Goal: Information Seeking & Learning: Learn about a topic

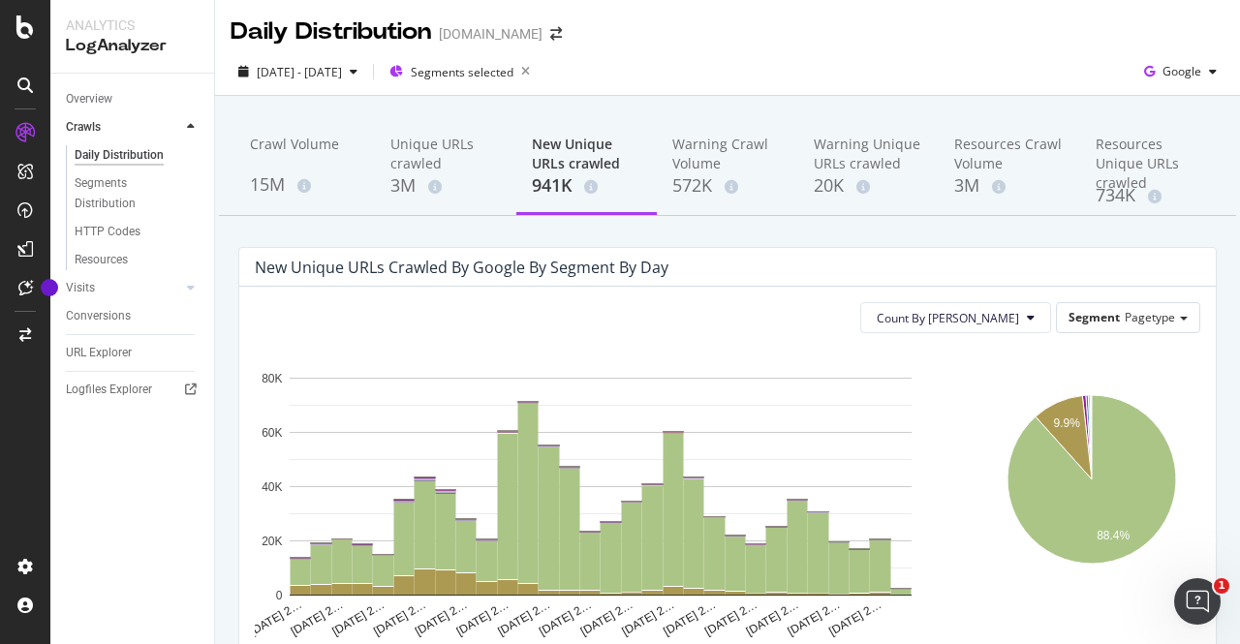
scroll to position [119, 0]
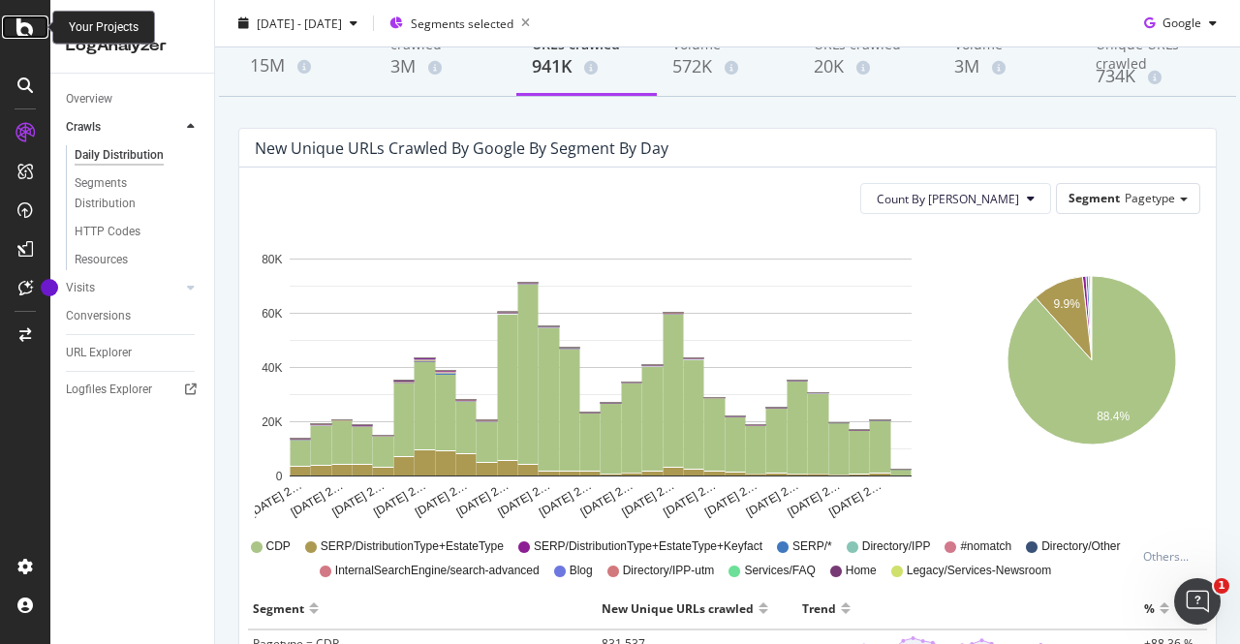
drag, startPoint x: 0, startPoint y: 0, endPoint x: 32, endPoint y: 31, distance: 44.5
click at [32, 31] on icon at bounding box center [24, 26] width 17 height 23
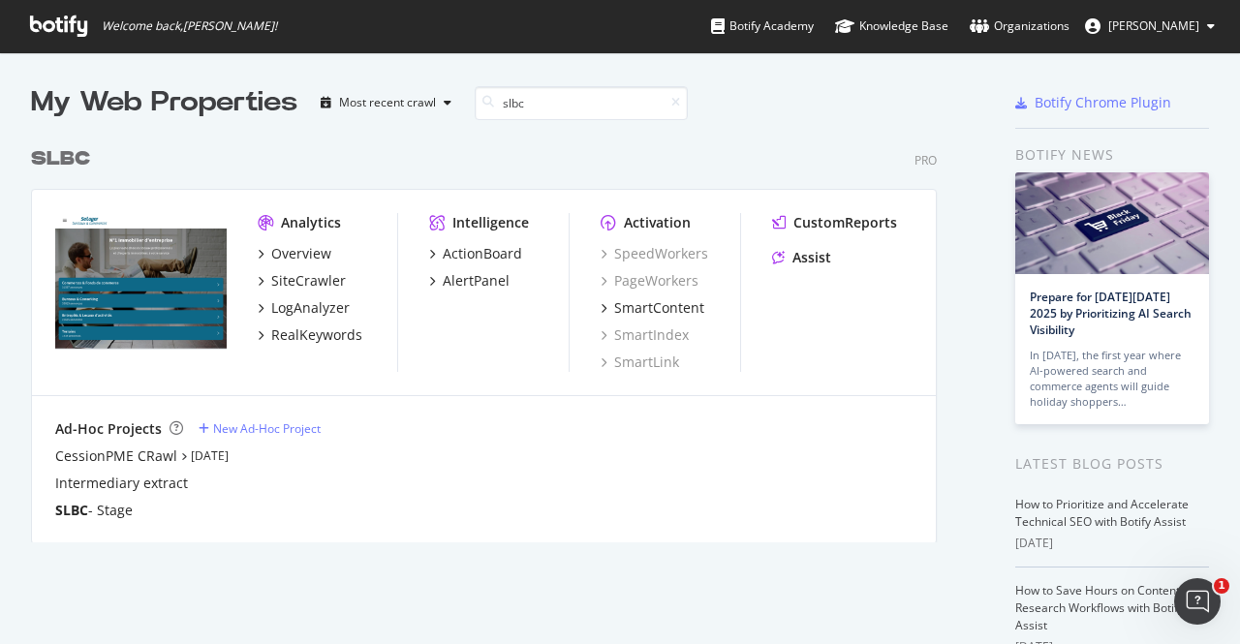
scroll to position [404, 905]
type input "slbc"
click at [323, 254] on div "Overview" at bounding box center [301, 253] width 60 height 19
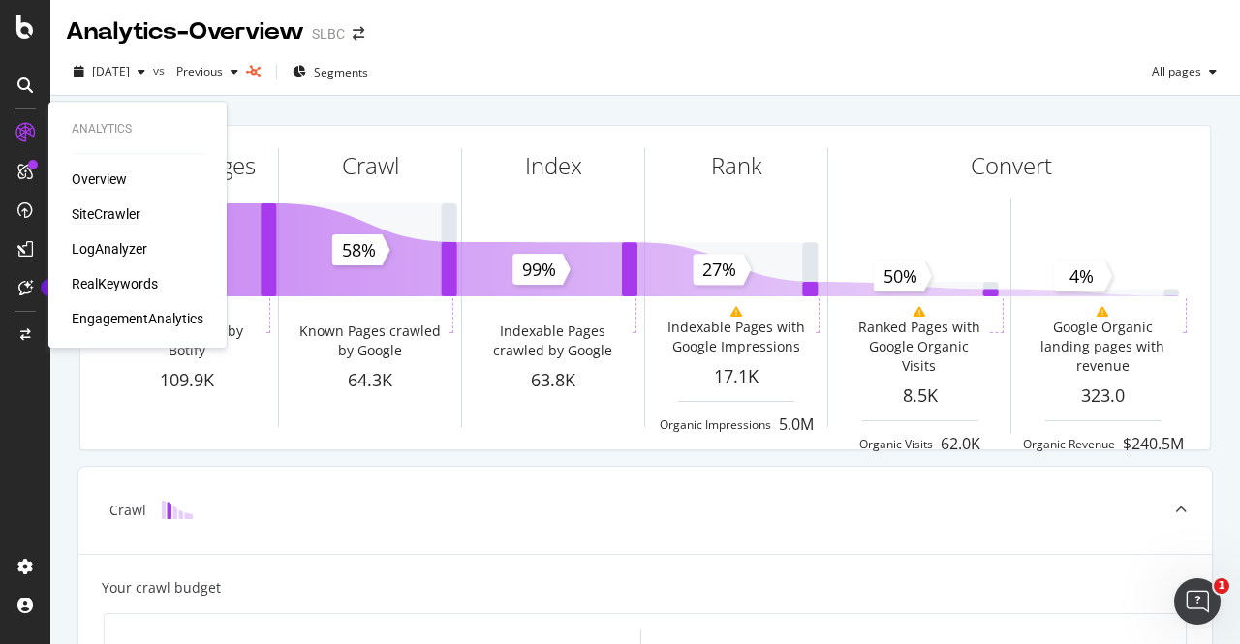
click at [114, 214] on div "SiteCrawler" at bounding box center [106, 213] width 69 height 19
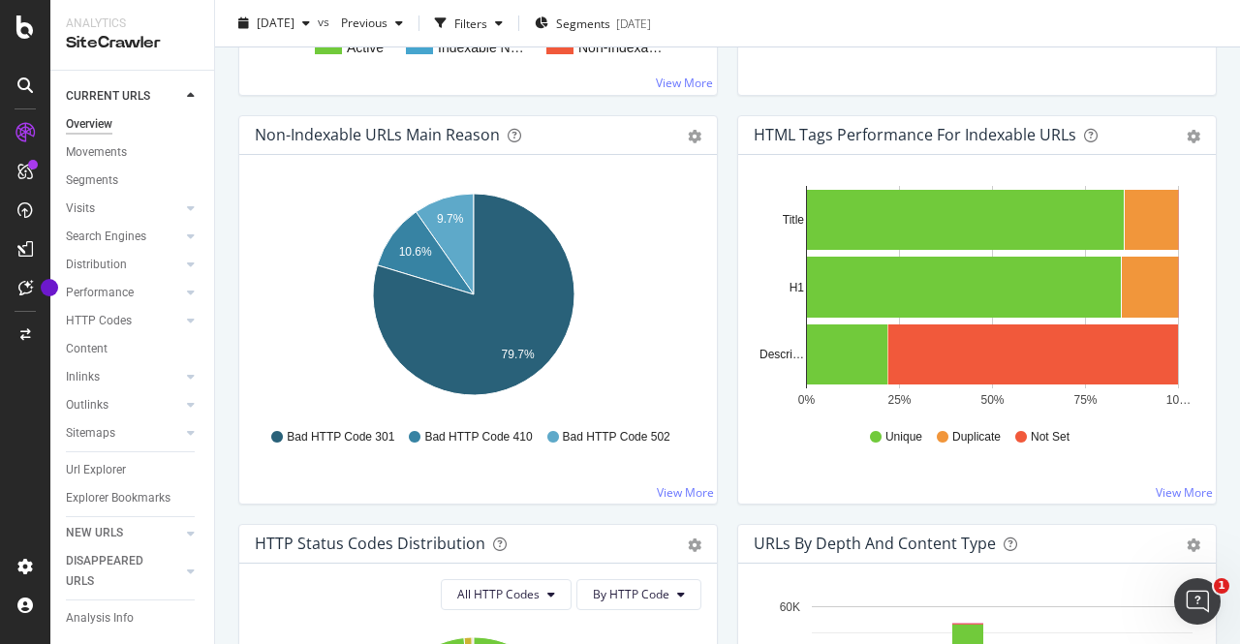
scroll to position [590, 0]
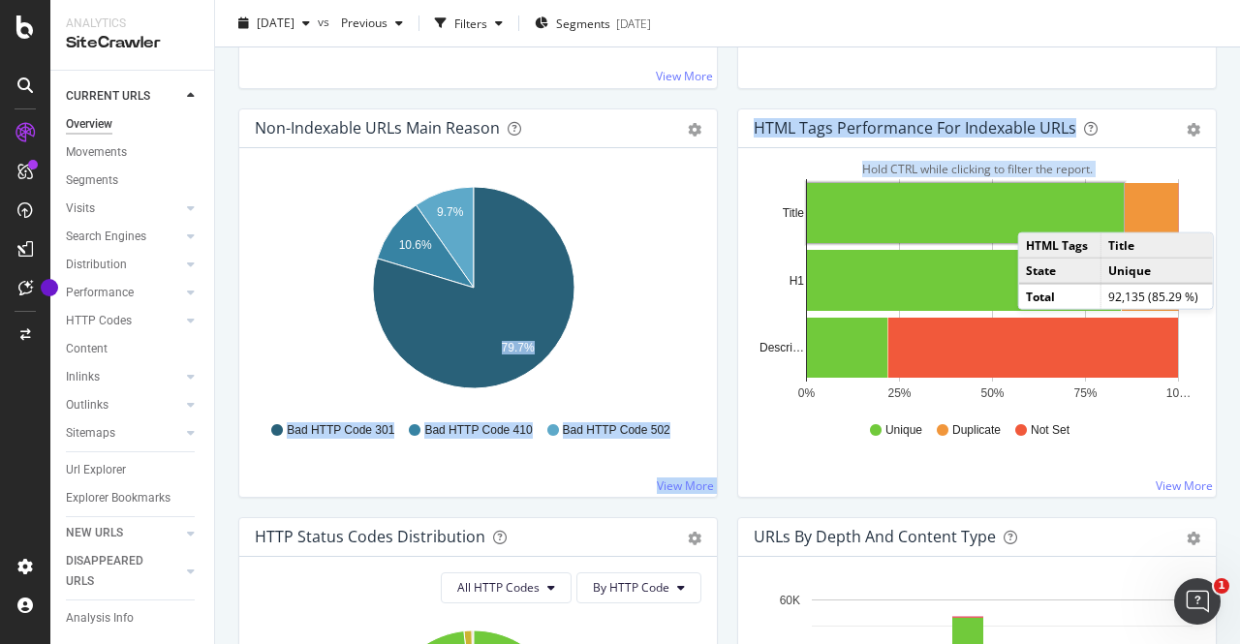
drag, startPoint x: 510, startPoint y: 313, endPoint x: 1118, endPoint y: 164, distance: 626.3
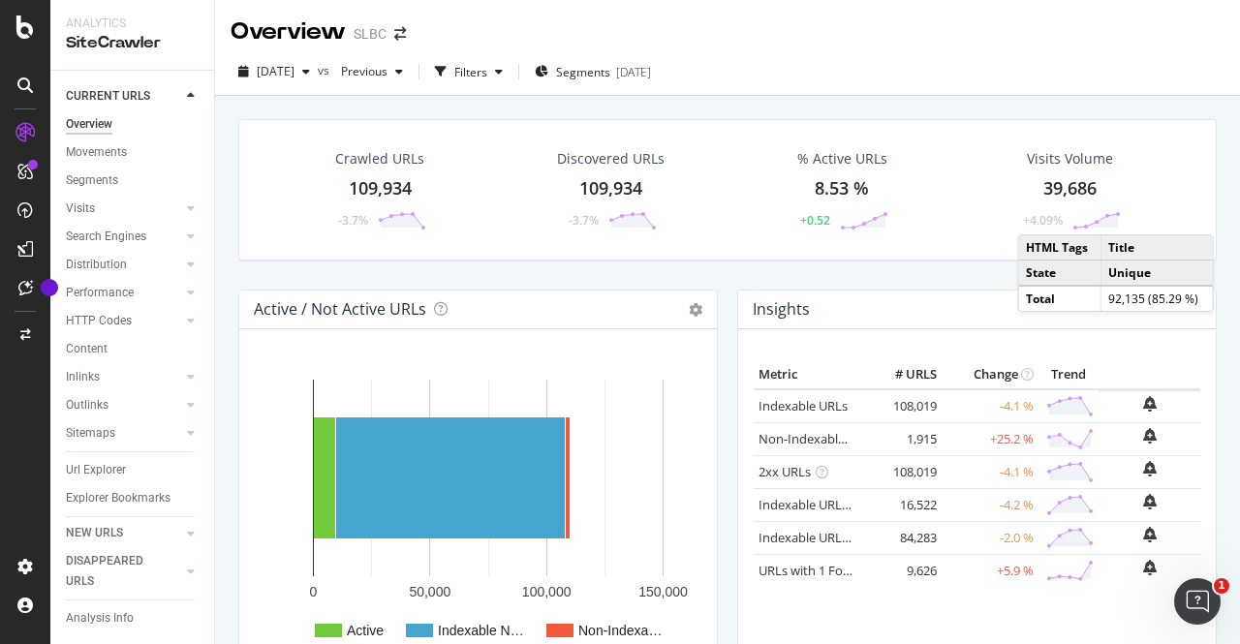
scroll to position [2, 0]
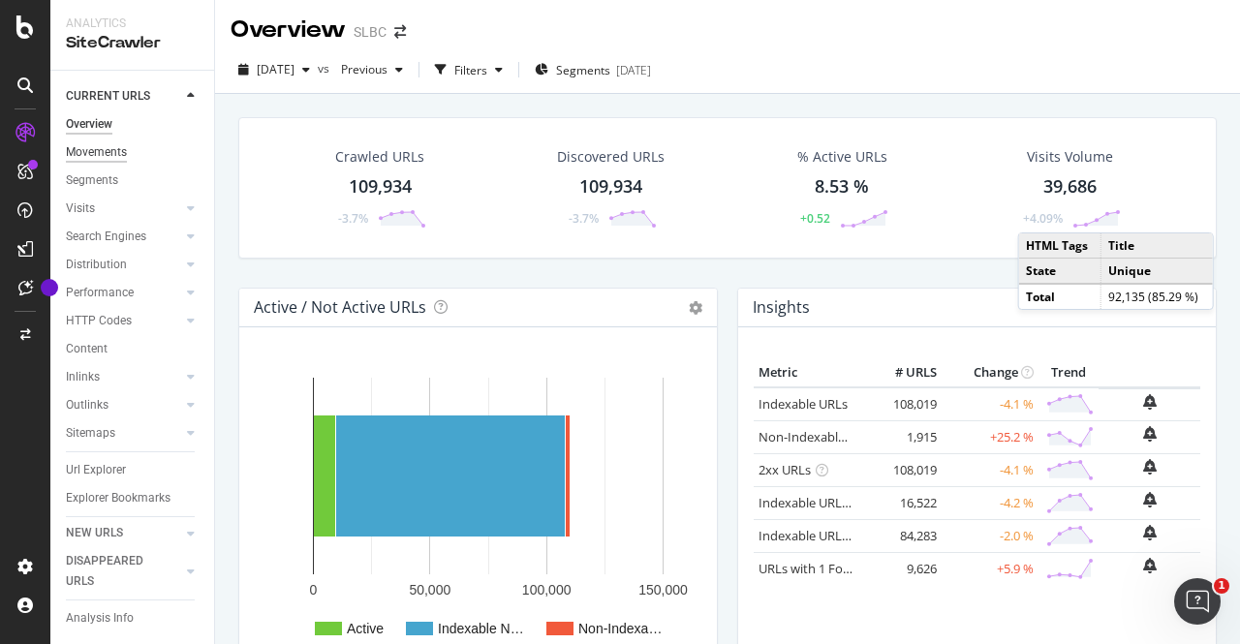
click at [116, 154] on div "Movements" at bounding box center [96, 152] width 61 height 20
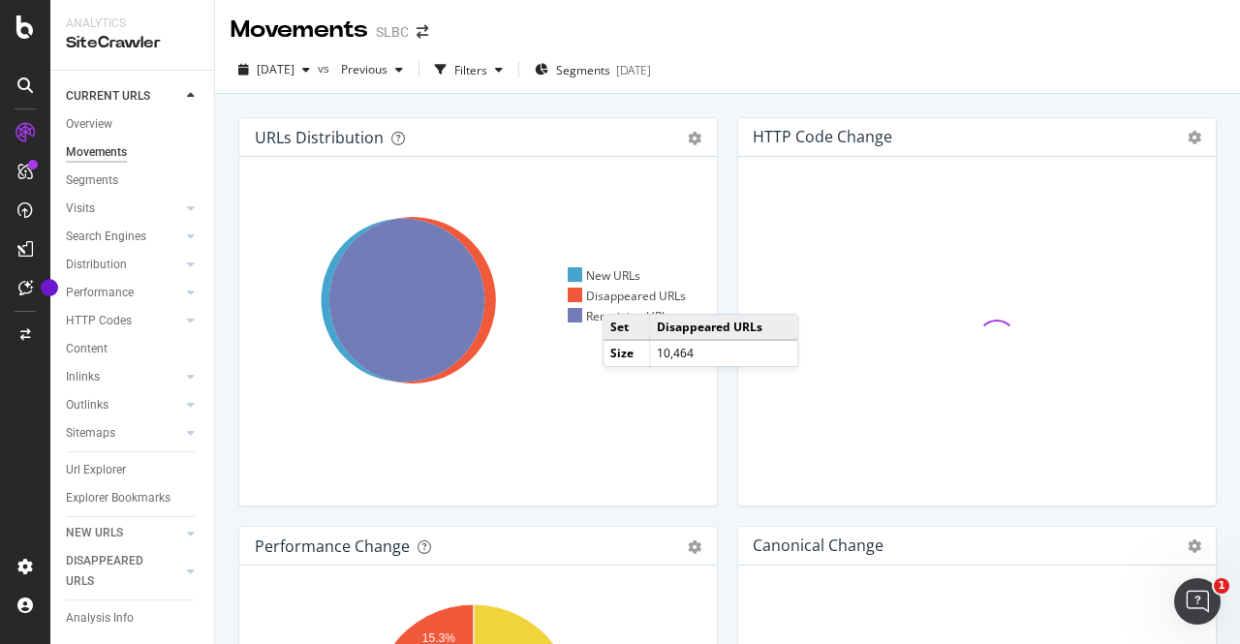
click at [622, 293] on div "Disappeared URLs" at bounding box center [627, 296] width 119 height 16
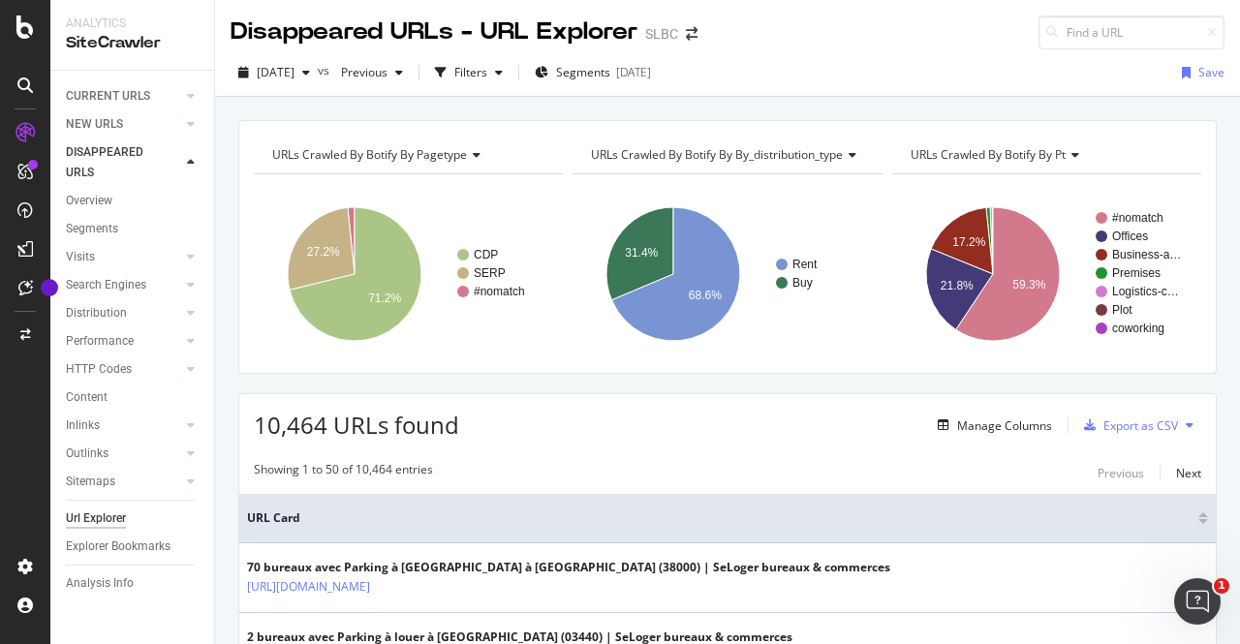
click at [760, 157] on span "URLs Crawled By Botify By by_distribution_type" at bounding box center [717, 154] width 252 height 16
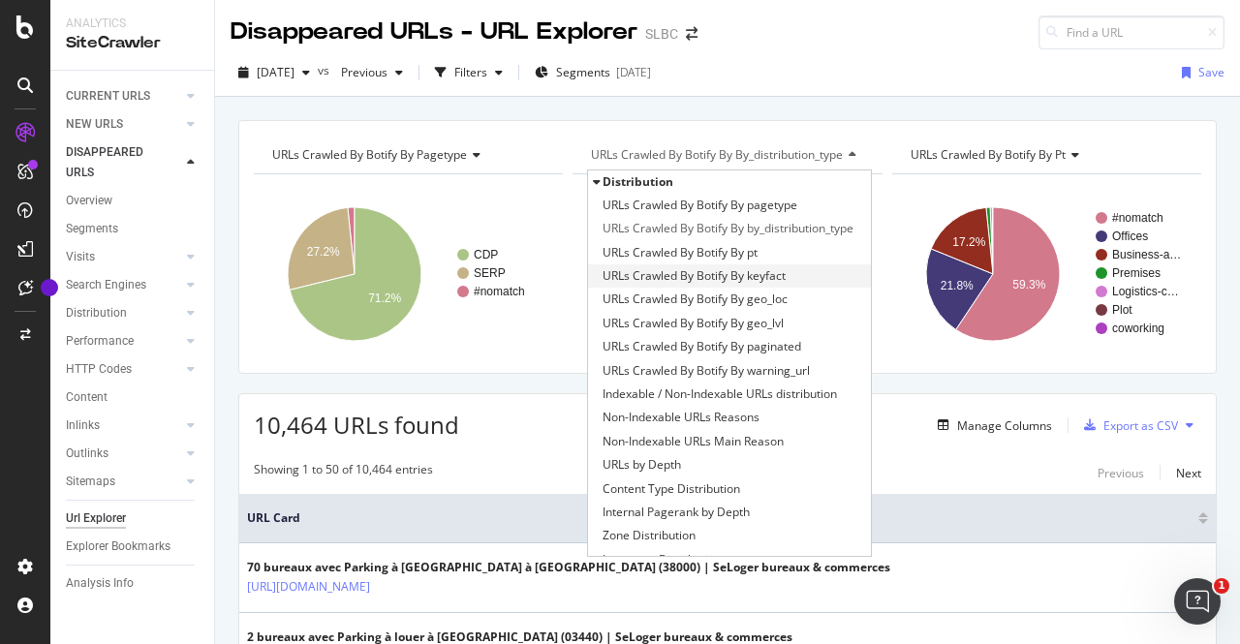
click at [757, 274] on span "URLs Crawled By Botify By keyfact" at bounding box center [693, 275] width 183 height 19
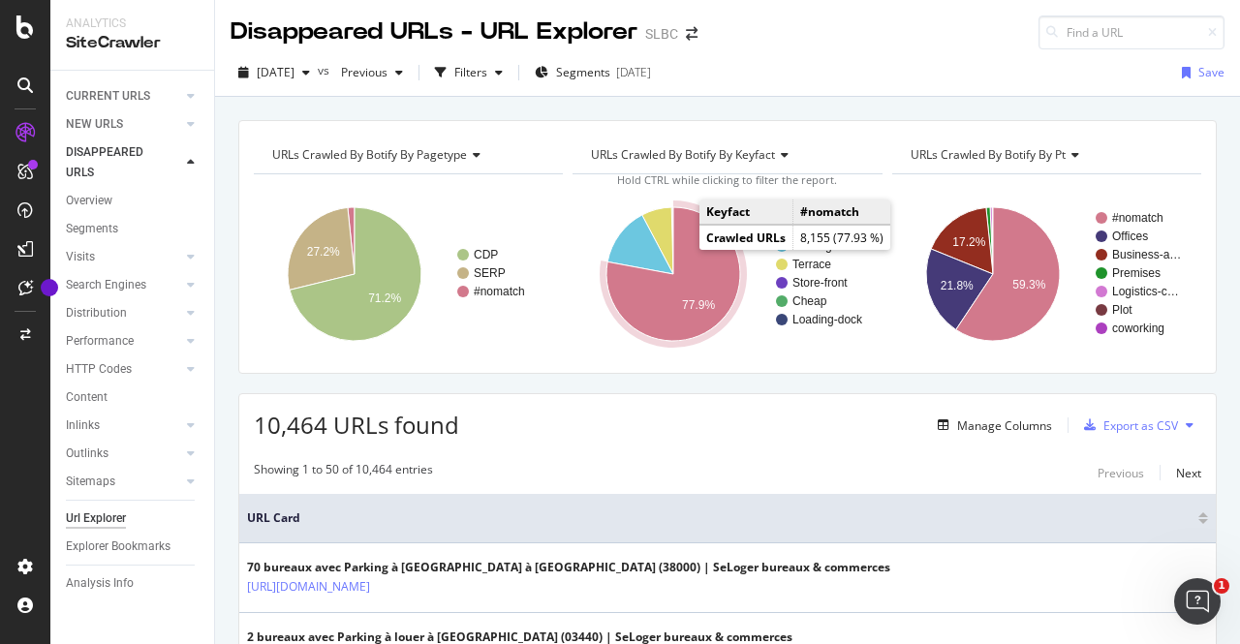
click at [704, 279] on icon "A chart." at bounding box center [673, 274] width 134 height 134
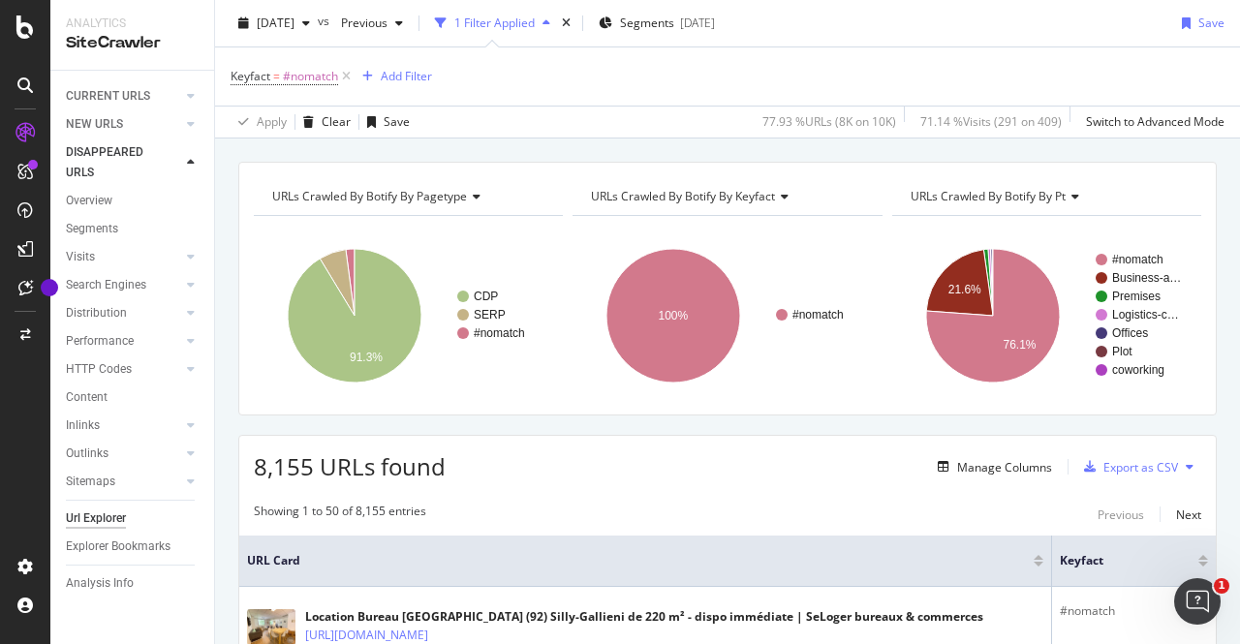
scroll to position [9, 0]
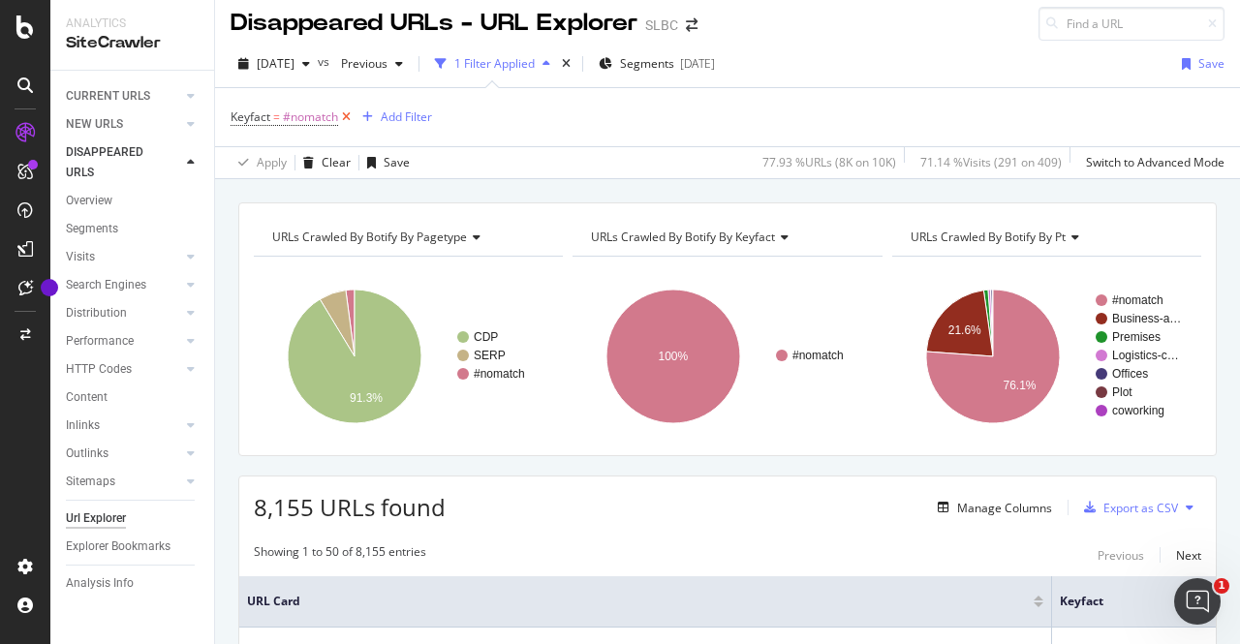
click at [351, 119] on icon at bounding box center [346, 117] width 16 height 19
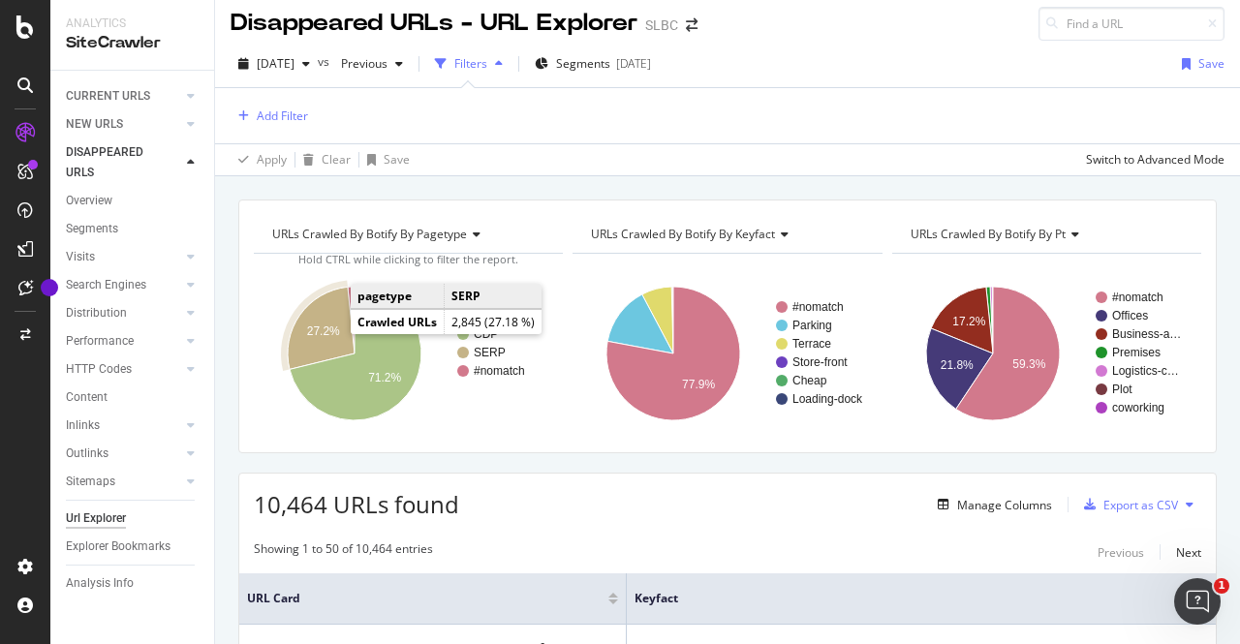
click at [323, 324] on text "27.2%" at bounding box center [323, 331] width 33 height 14
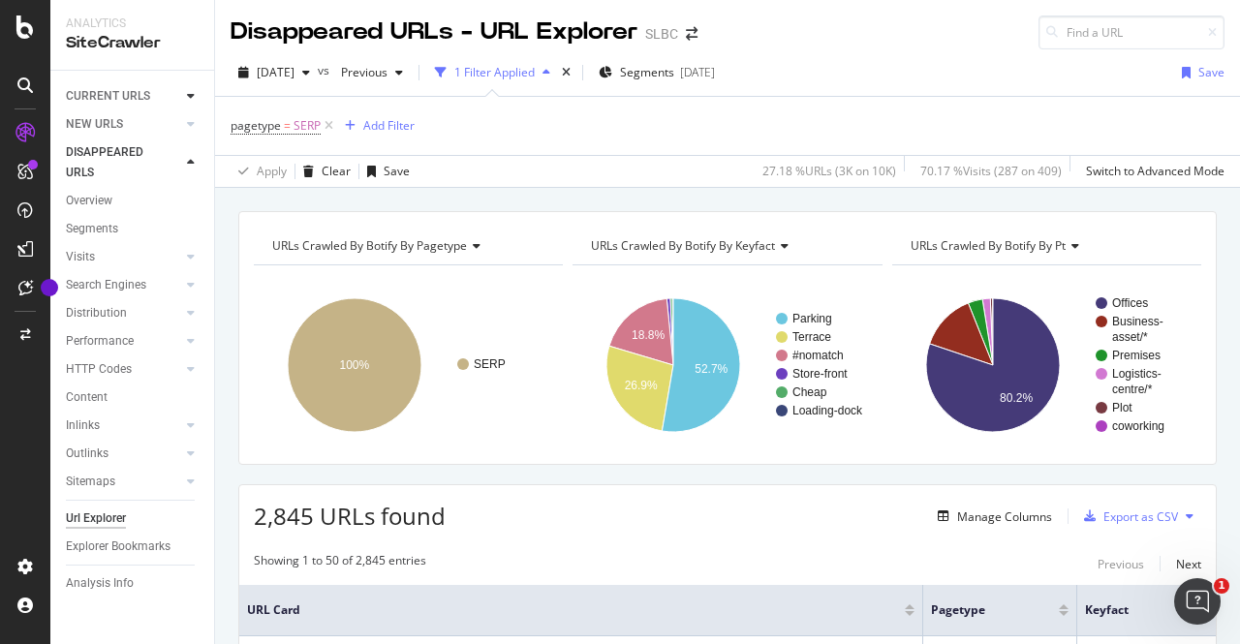
click at [193, 98] on icon at bounding box center [191, 96] width 8 height 12
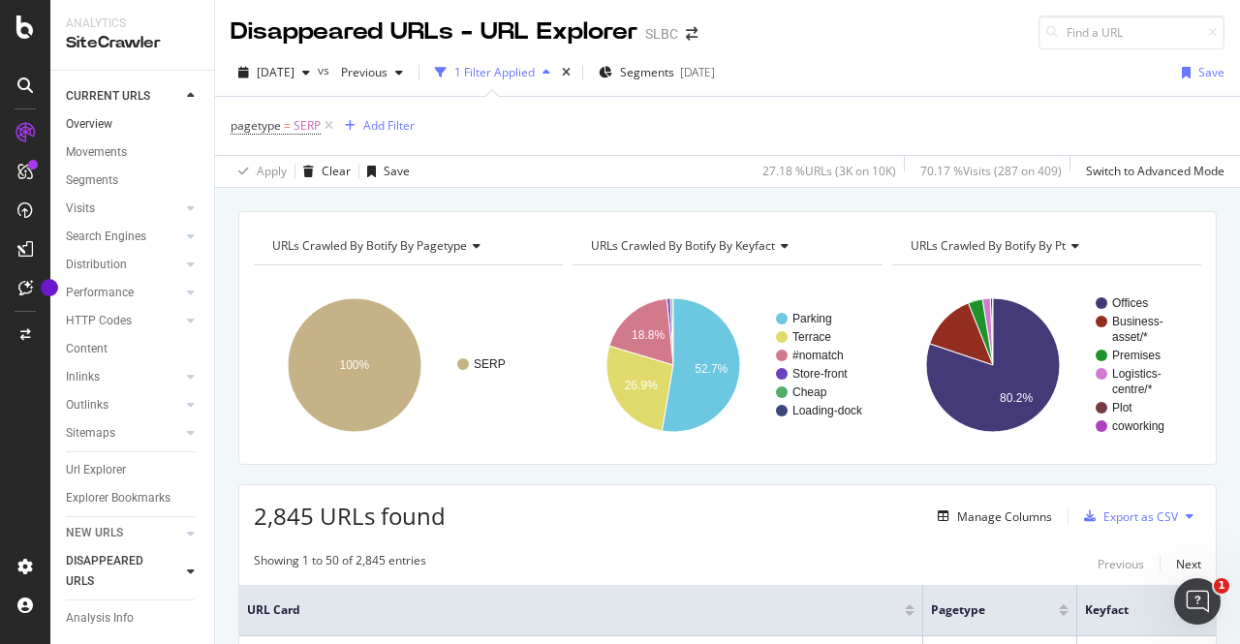
click at [116, 118] on link "Overview" at bounding box center [133, 124] width 135 height 20
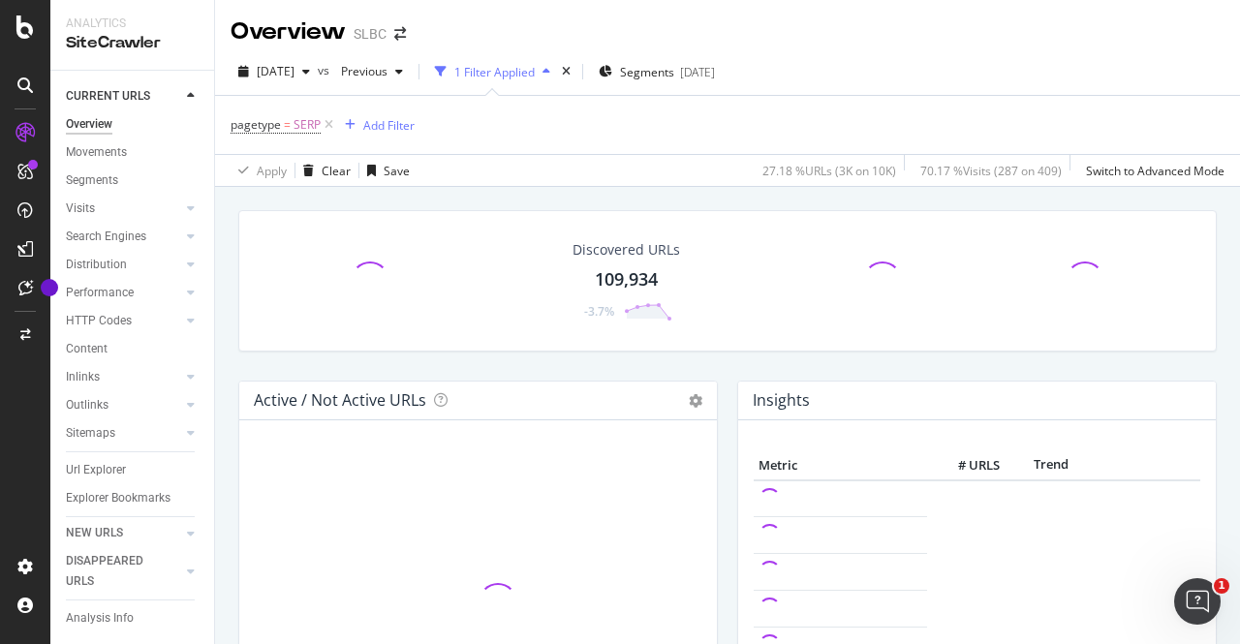
click at [708, 226] on div "Discovered URLs 109,934 -3.7%" at bounding box center [727, 280] width 978 height 141
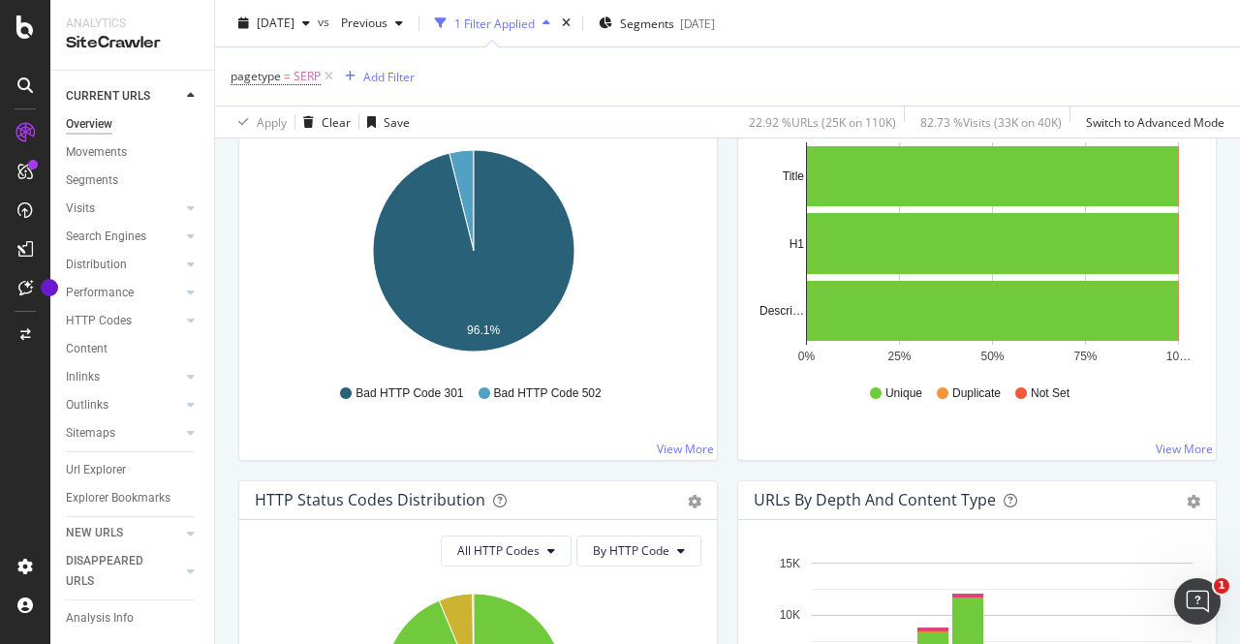
scroll to position [721, 0]
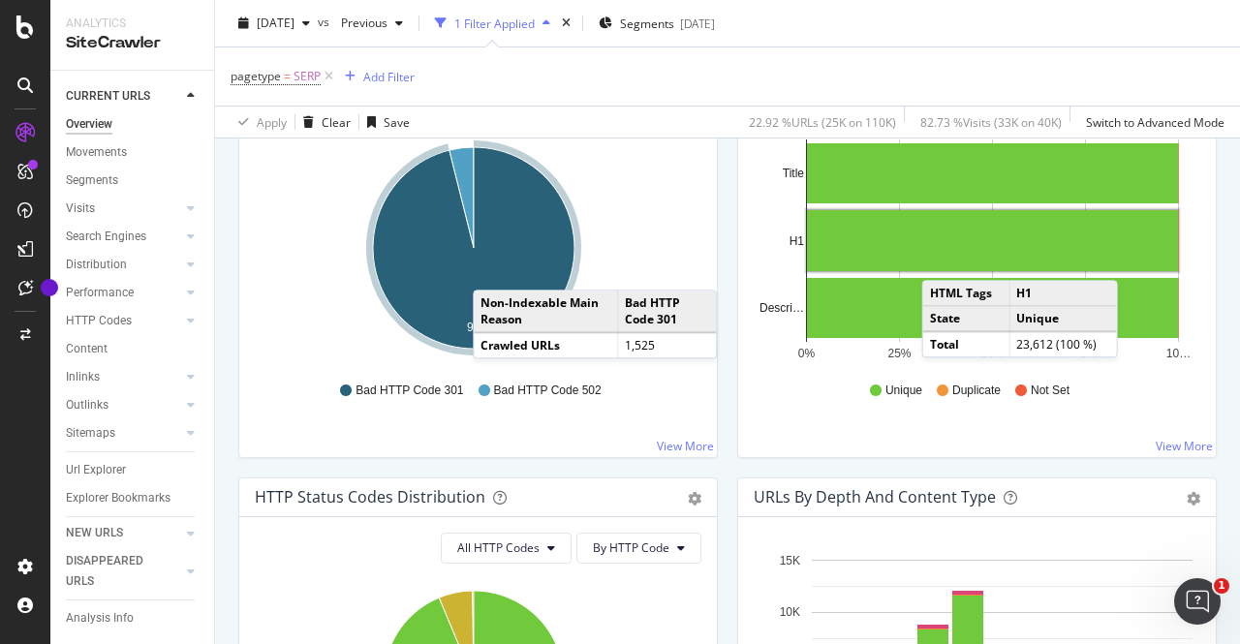
click at [492, 268] on icon "A chart." at bounding box center [473, 247] width 201 height 201
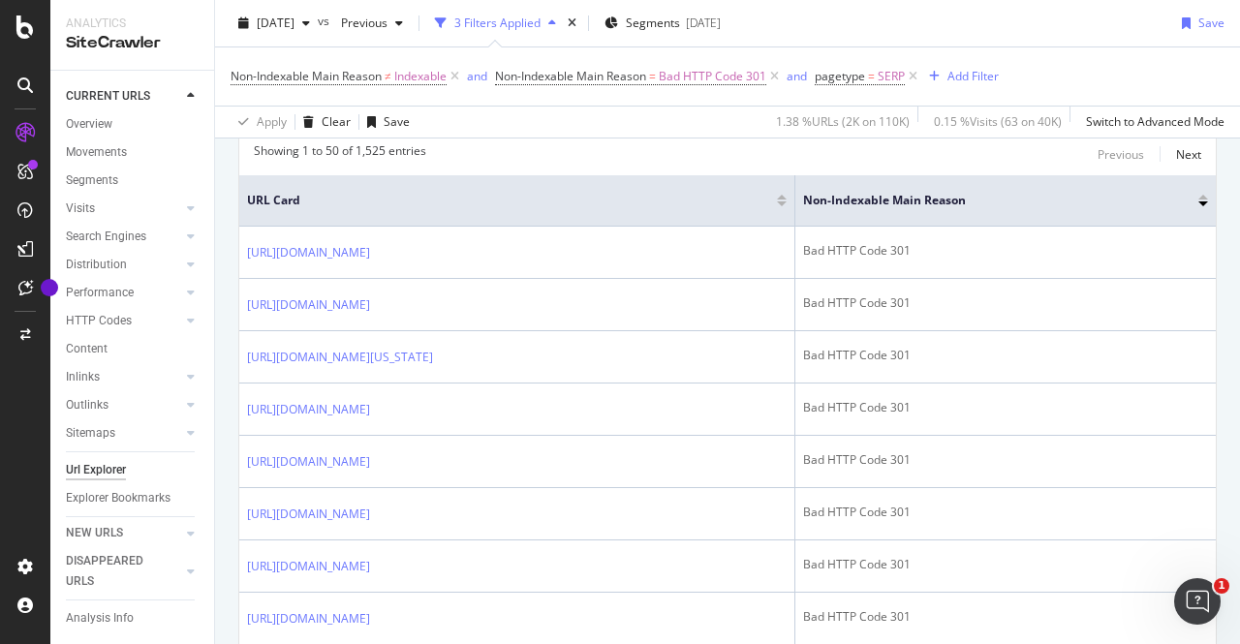
scroll to position [415, 0]
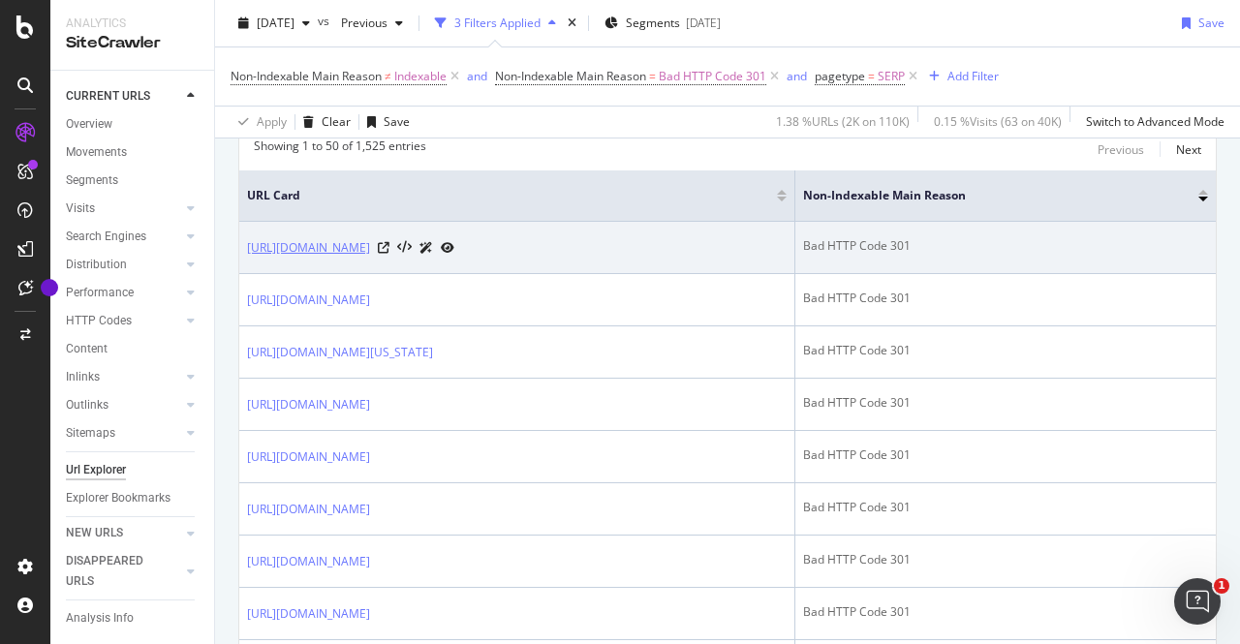
click at [370, 245] on link "[URL][DOMAIN_NAME]" at bounding box center [308, 247] width 123 height 19
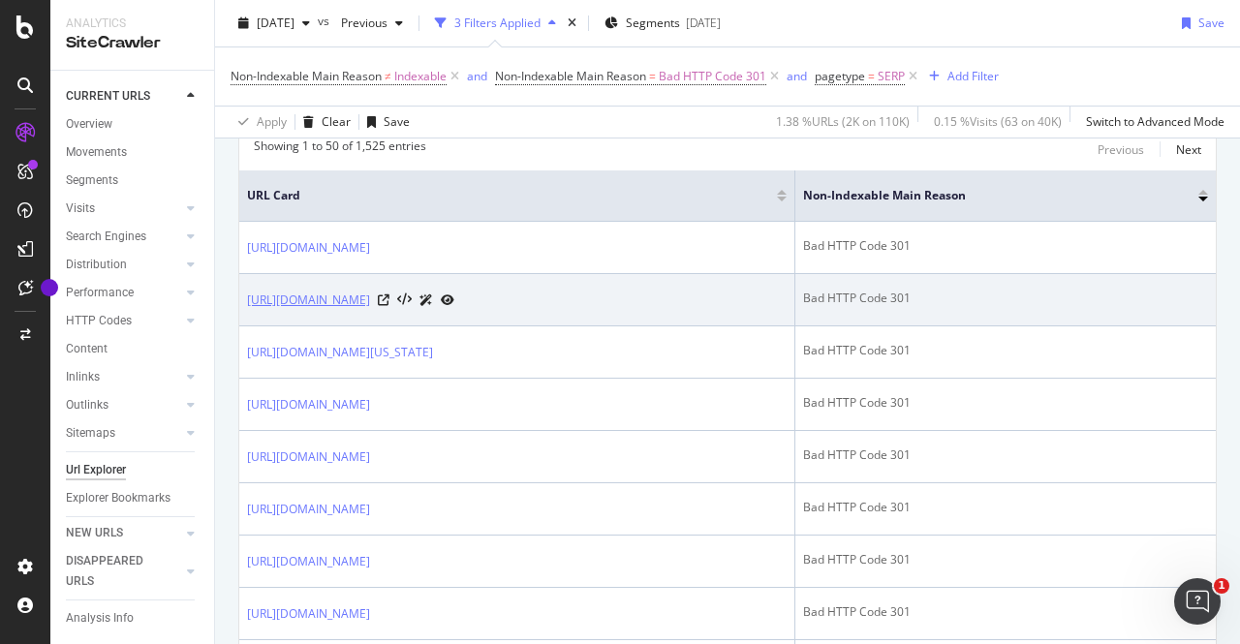
click at [370, 310] on link "[URL][DOMAIN_NAME]" at bounding box center [308, 300] width 123 height 19
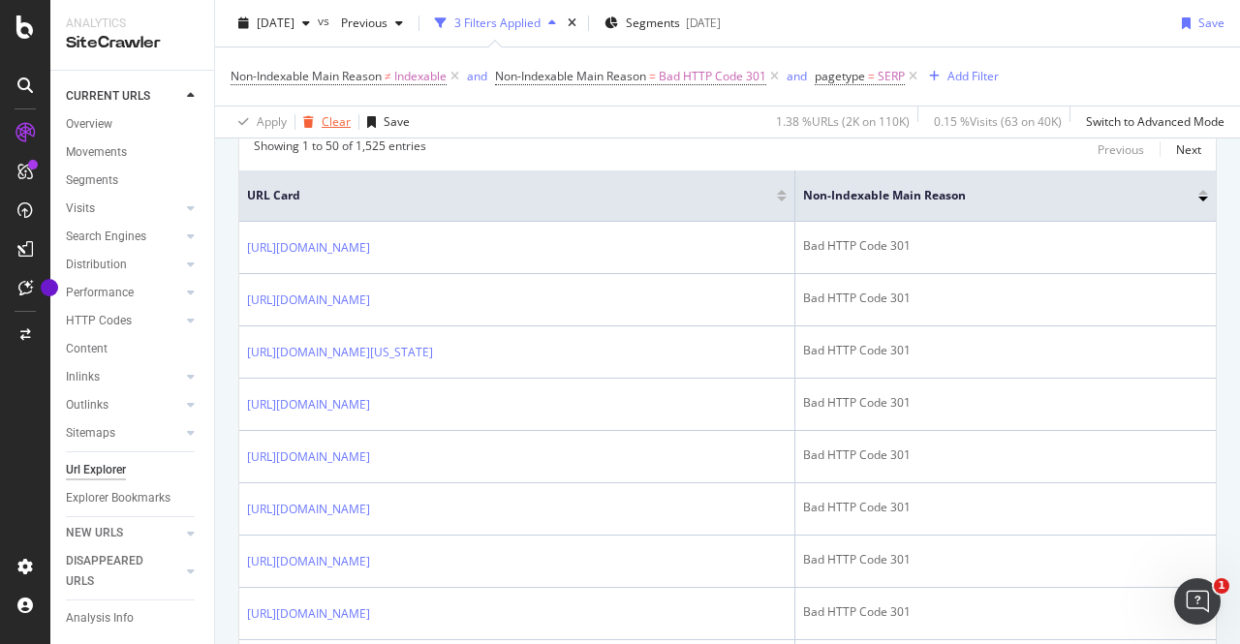
click at [335, 122] on div "Clear" at bounding box center [336, 121] width 29 height 16
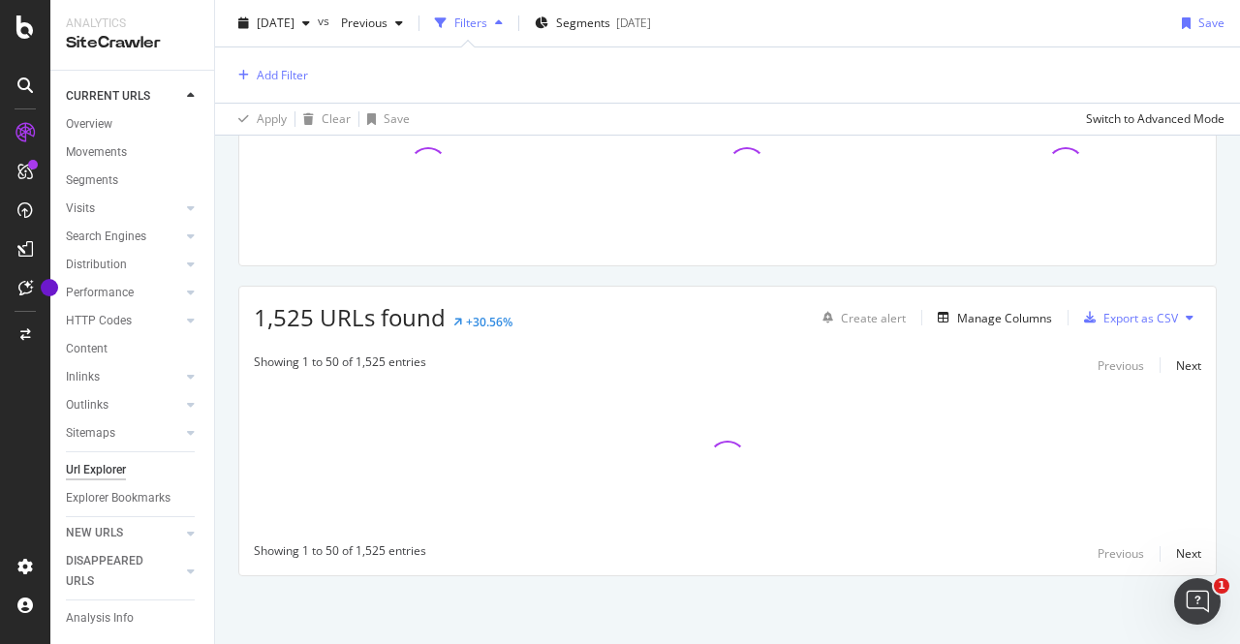
scroll to position [193, 0]
click at [115, 125] on link "Overview" at bounding box center [133, 124] width 135 height 20
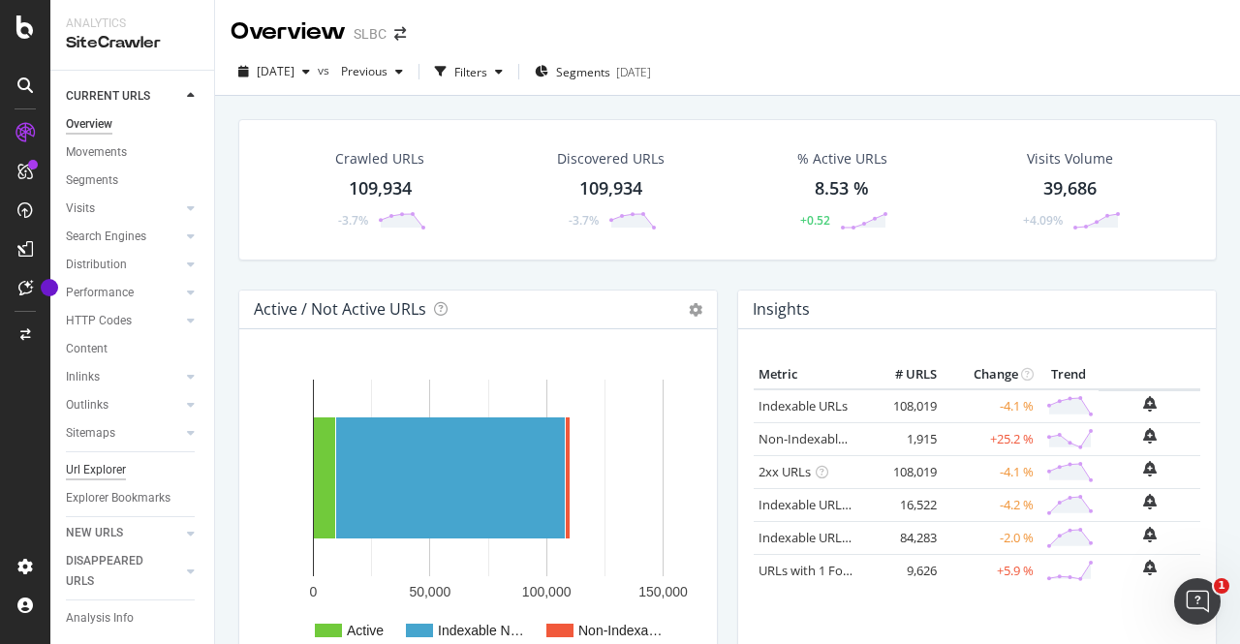
click at [122, 462] on div "Url Explorer" at bounding box center [96, 470] width 60 height 20
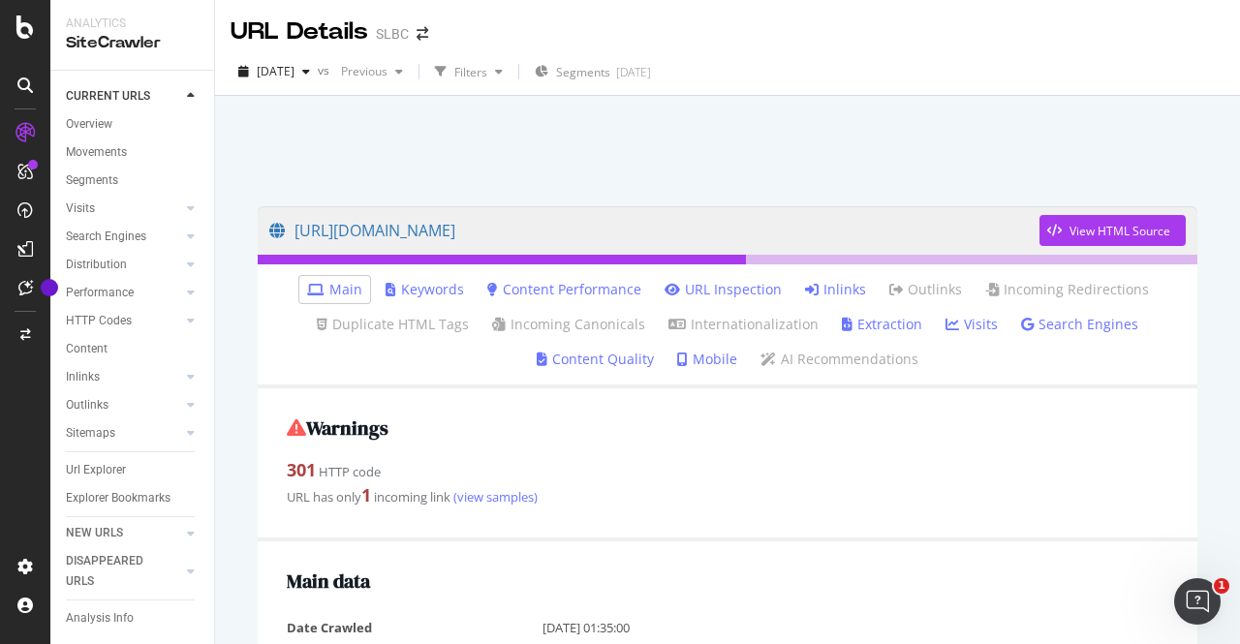
click at [836, 293] on link "Inlinks" at bounding box center [835, 289] width 61 height 19
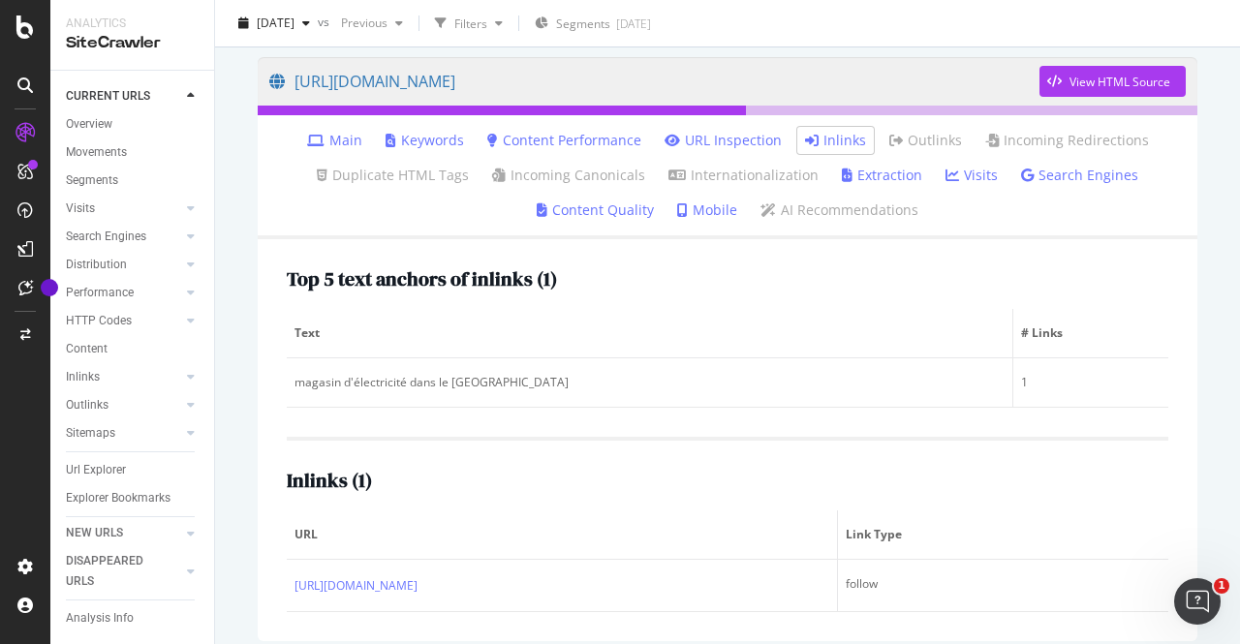
scroll to position [165, 0]
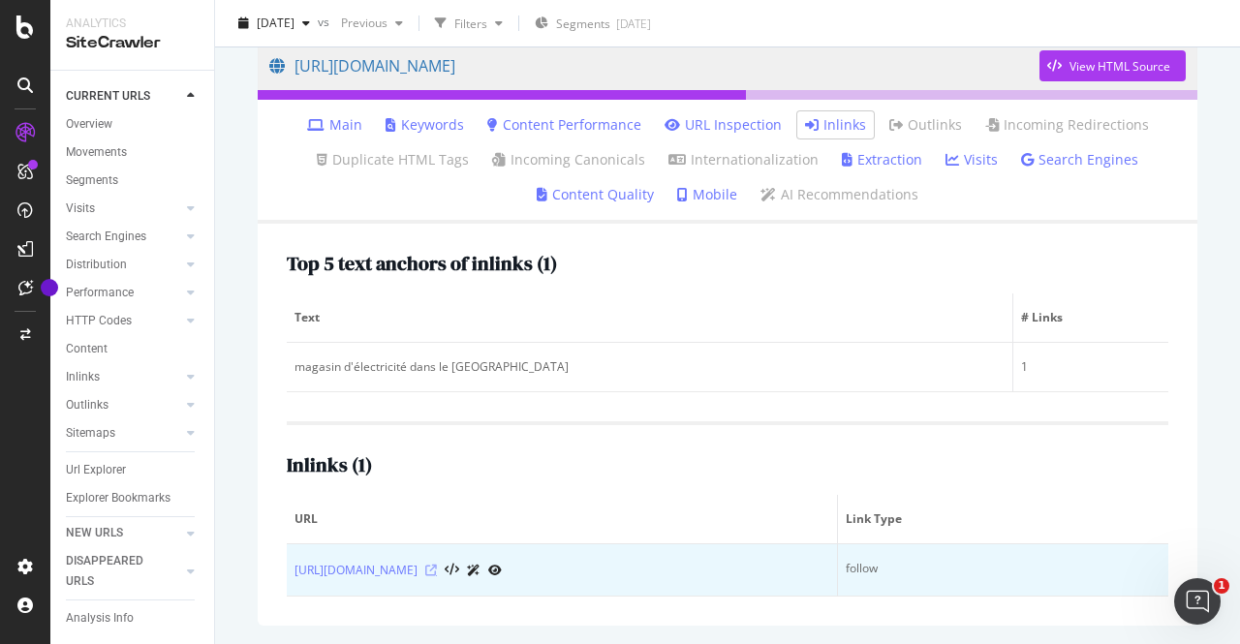
click at [437, 569] on icon at bounding box center [431, 571] width 12 height 12
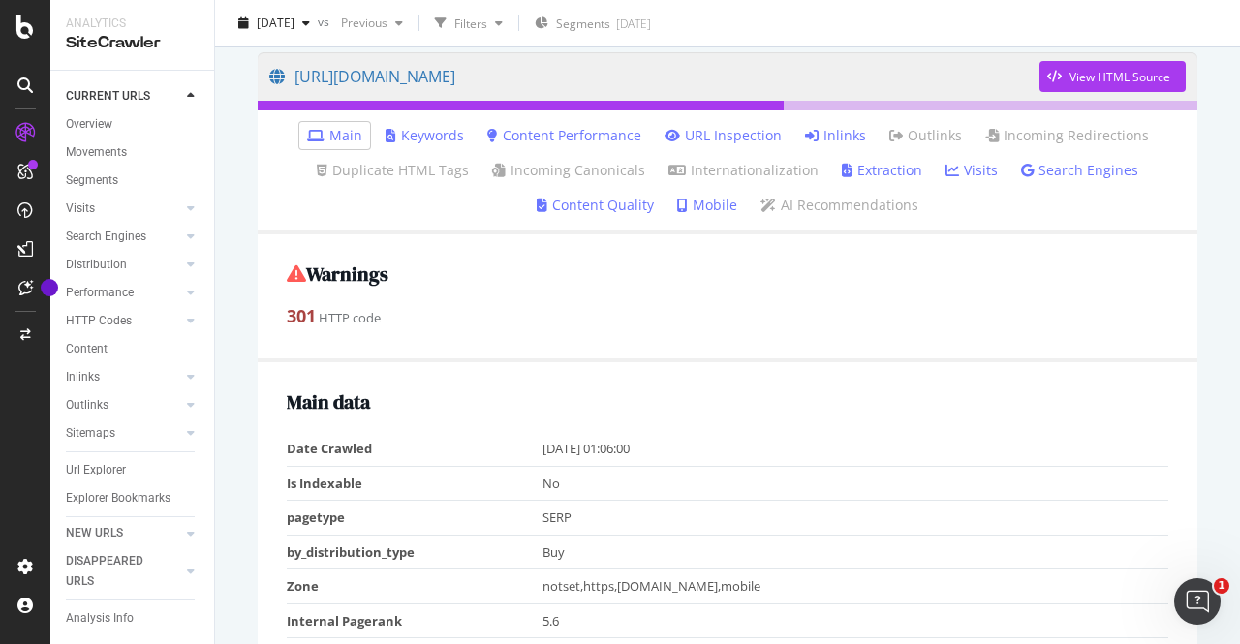
scroll to position [129, 0]
